Goal: Information Seeking & Learning: Learn about a topic

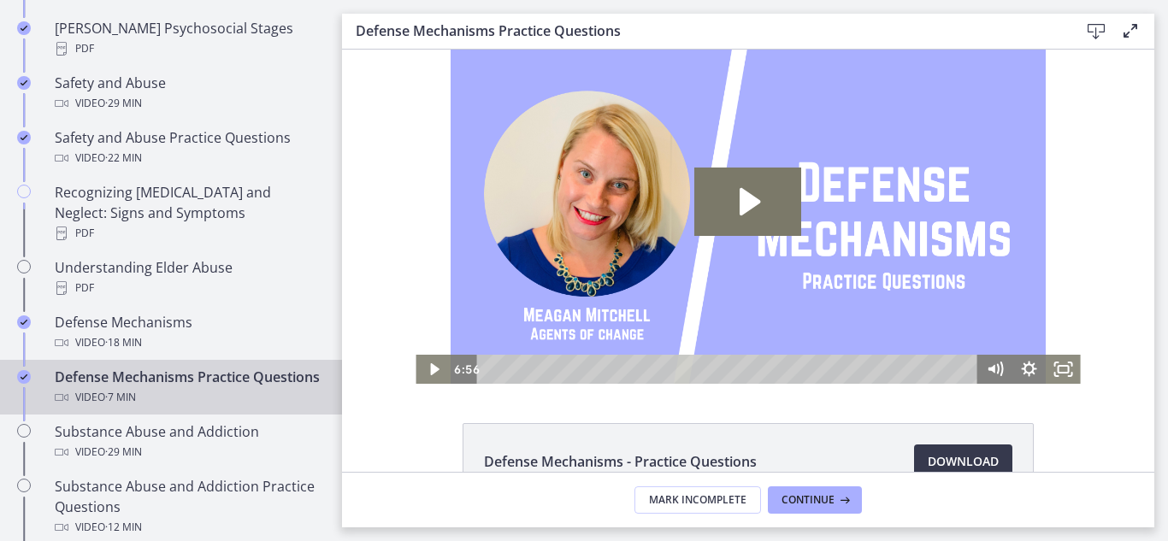
scroll to position [799, 0]
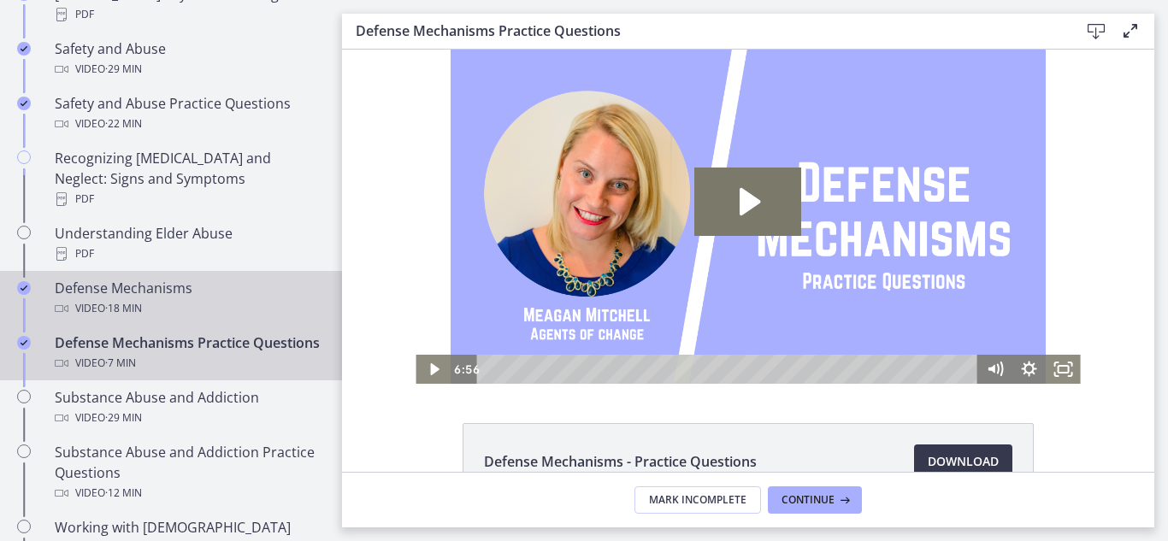
click at [98, 298] on div "Video · 18 min" at bounding box center [188, 308] width 267 height 21
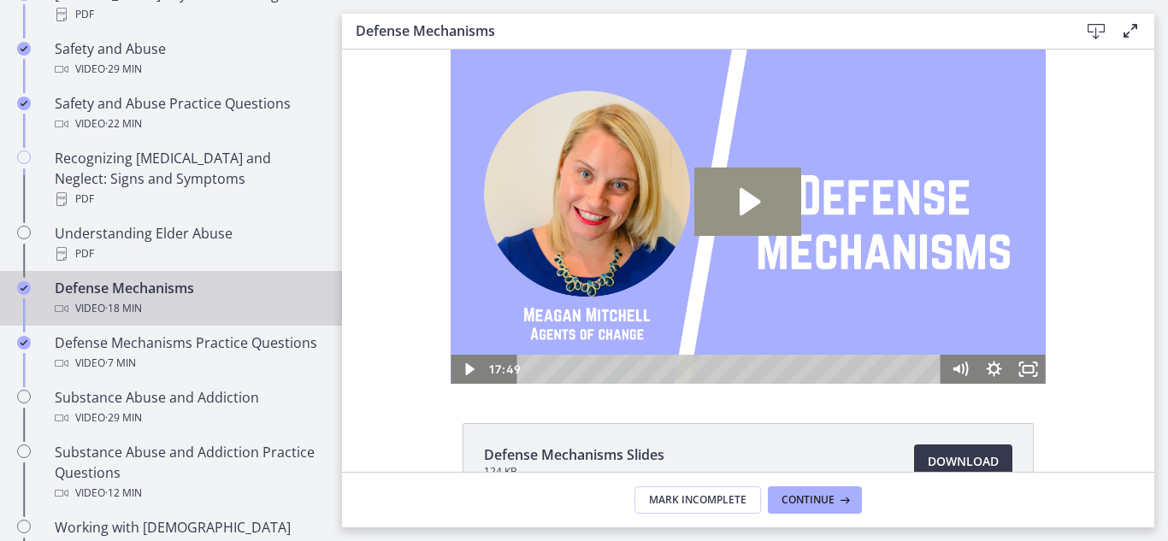
click at [741, 197] on icon "Play Video: ctgmo8leb9sc72ose380.mp4" at bounding box center [750, 201] width 21 height 27
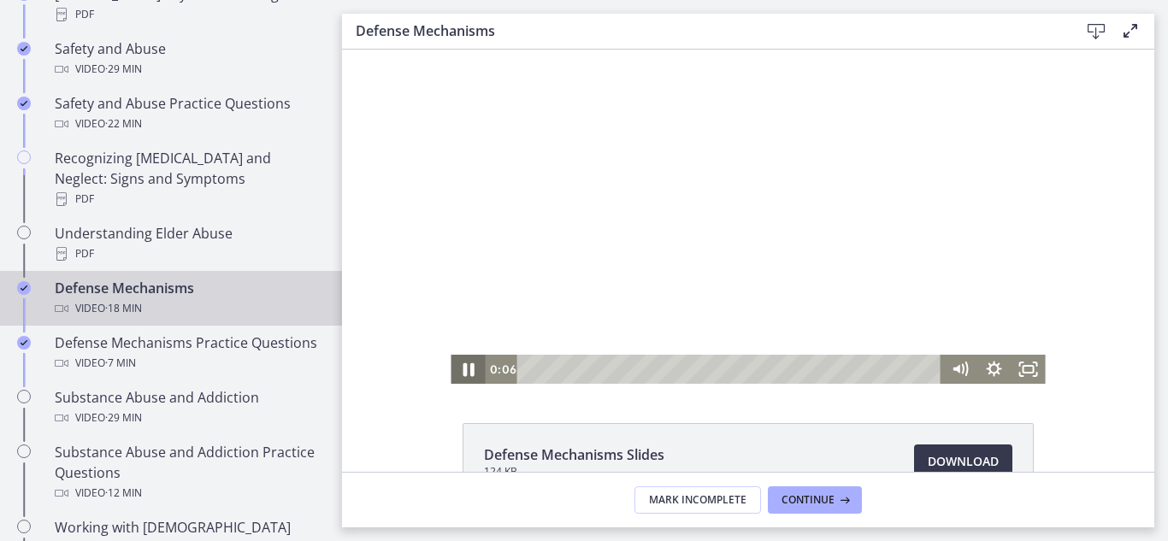
click at [468, 369] on icon "Pause" at bounding box center [467, 369] width 41 height 35
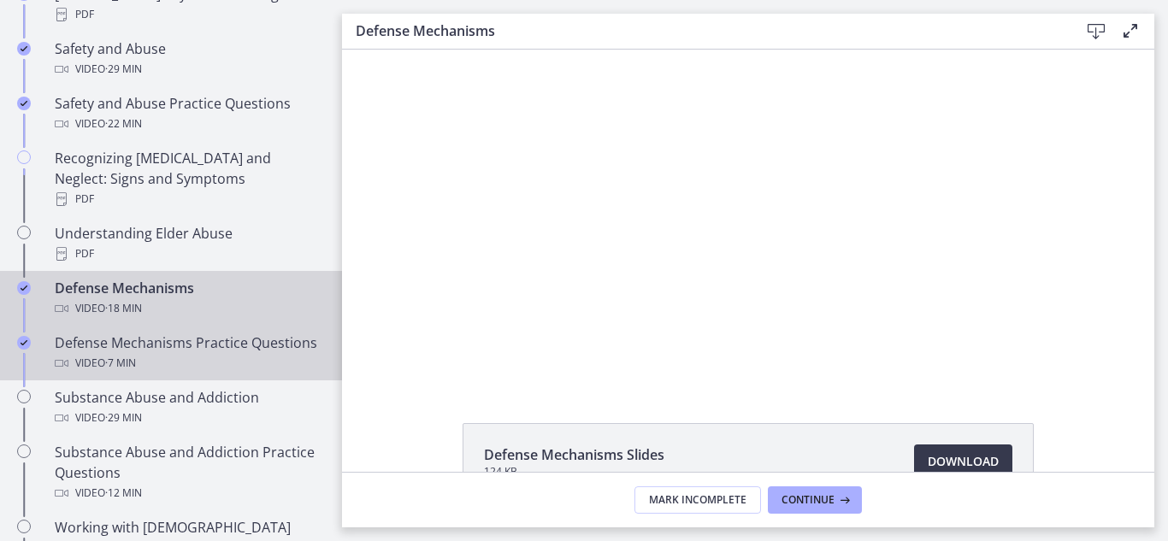
click at [123, 348] on div "Defense Mechanisms Practice Questions Video · 7 min" at bounding box center [188, 353] width 267 height 41
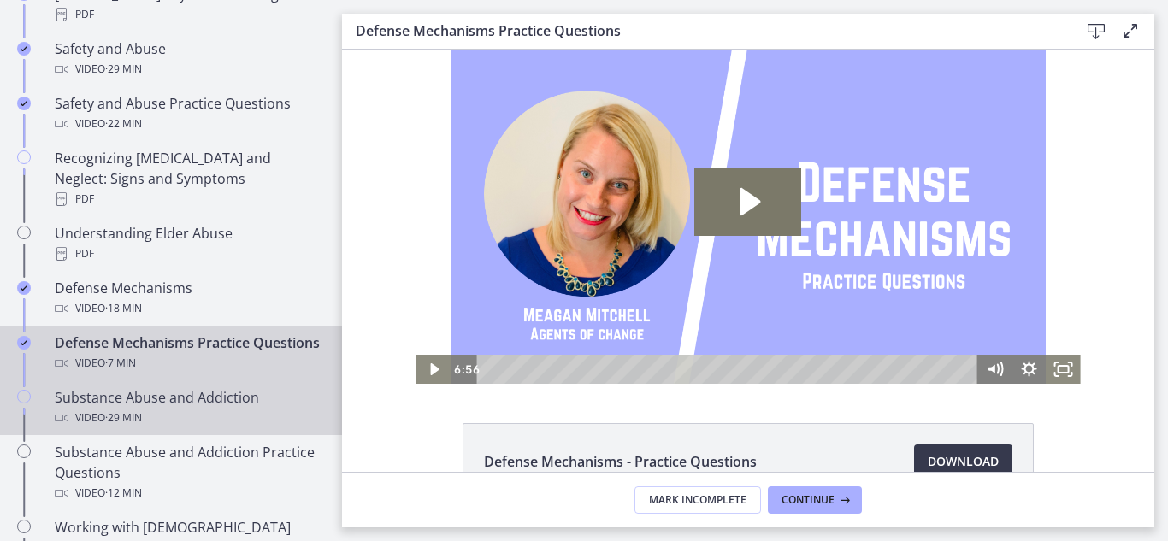
click at [100, 424] on div "Video · 29 min" at bounding box center [188, 418] width 267 height 21
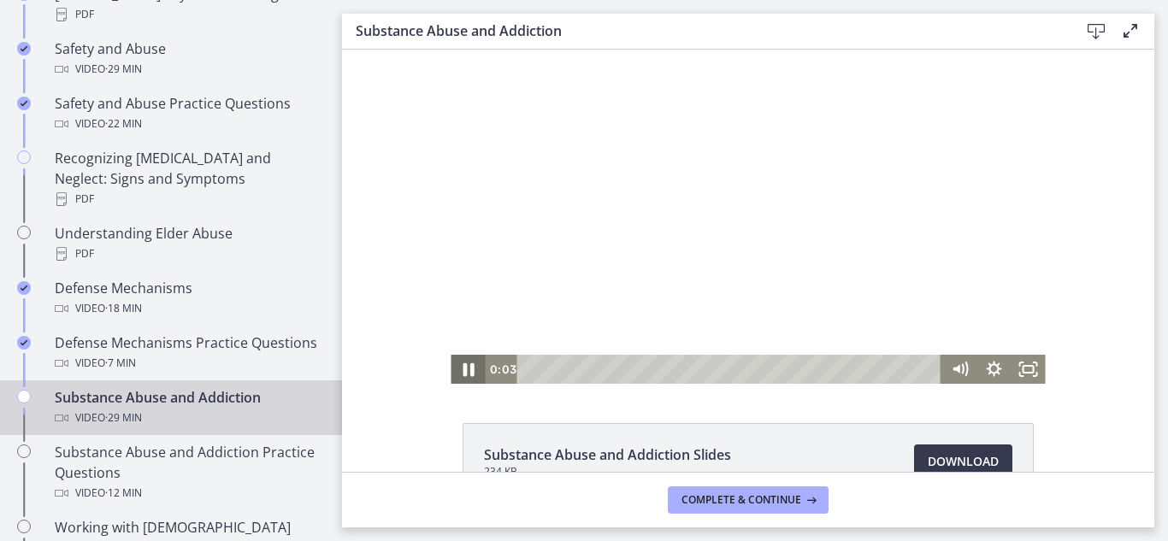
click at [464, 367] on icon "Pause" at bounding box center [468, 370] width 11 height 14
click at [464, 367] on icon "Play Video" at bounding box center [469, 369] width 41 height 35
click at [1015, 366] on icon "Fullscreen" at bounding box center [1028, 369] width 41 height 35
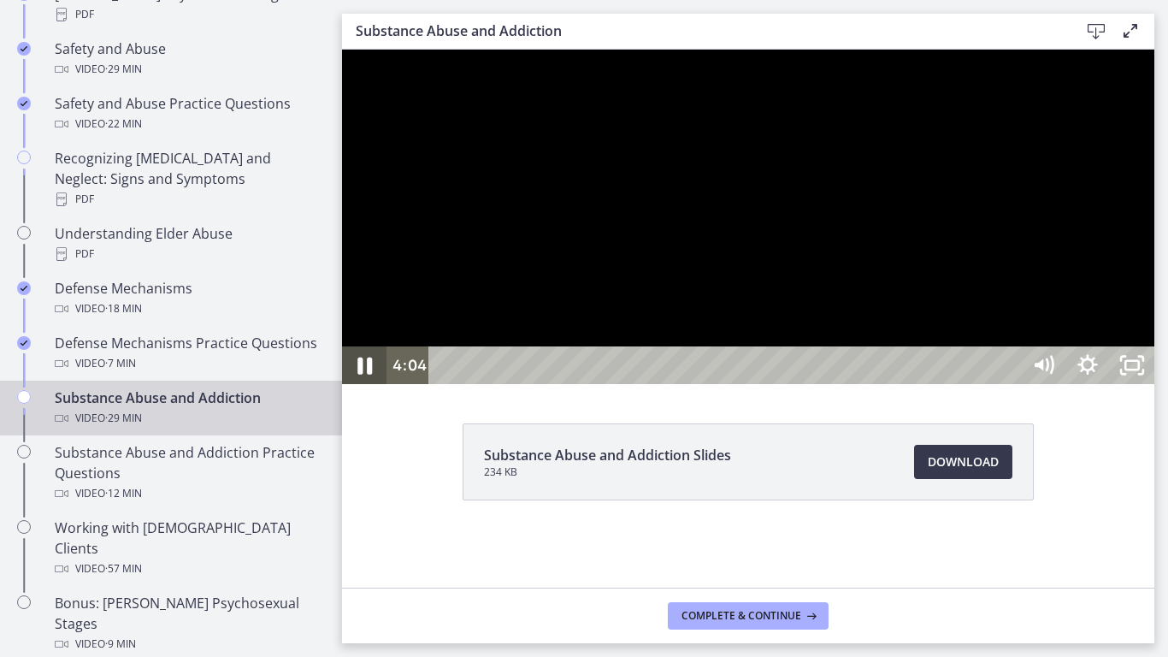
click at [364, 388] on icon "Pause" at bounding box center [364, 365] width 53 height 45
